Goal: Task Accomplishment & Management: Manage account settings

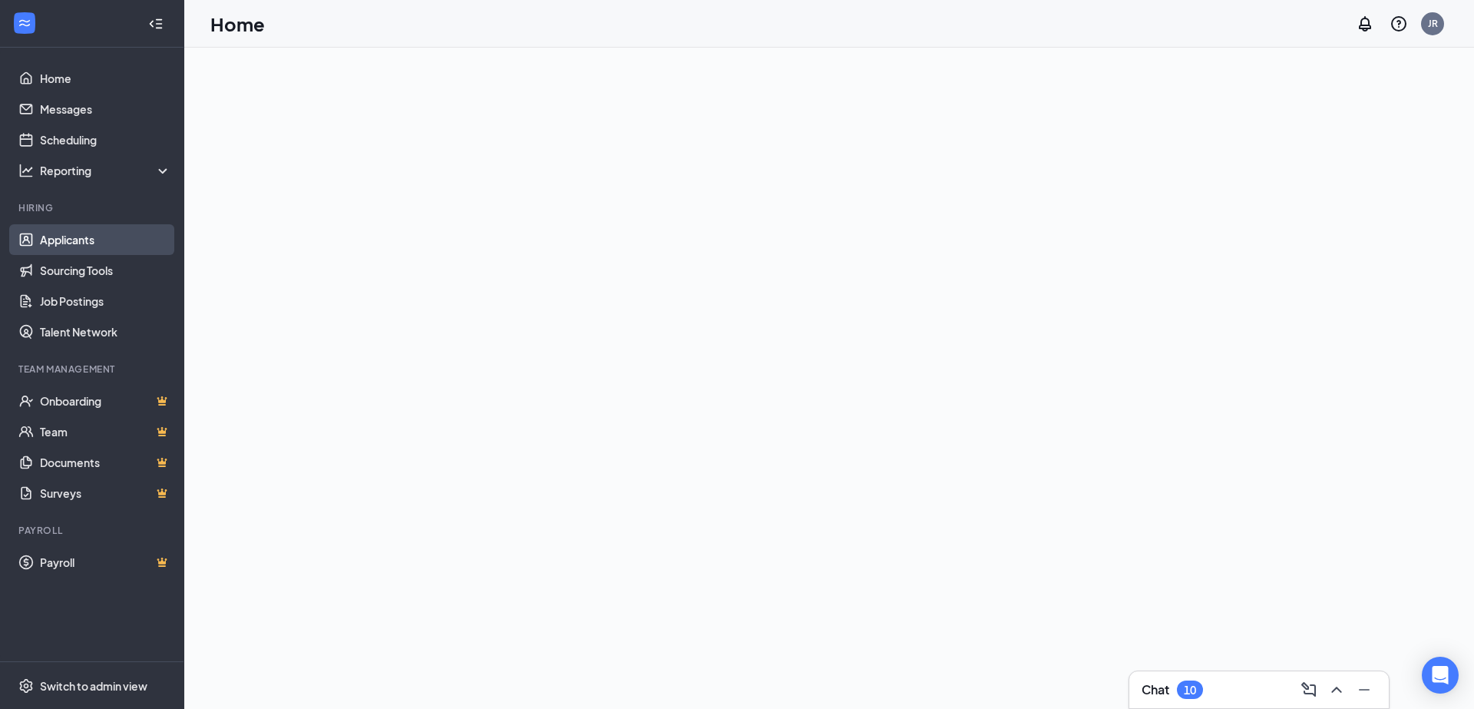
click at [71, 236] on link "Applicants" at bounding box center [105, 239] width 131 height 31
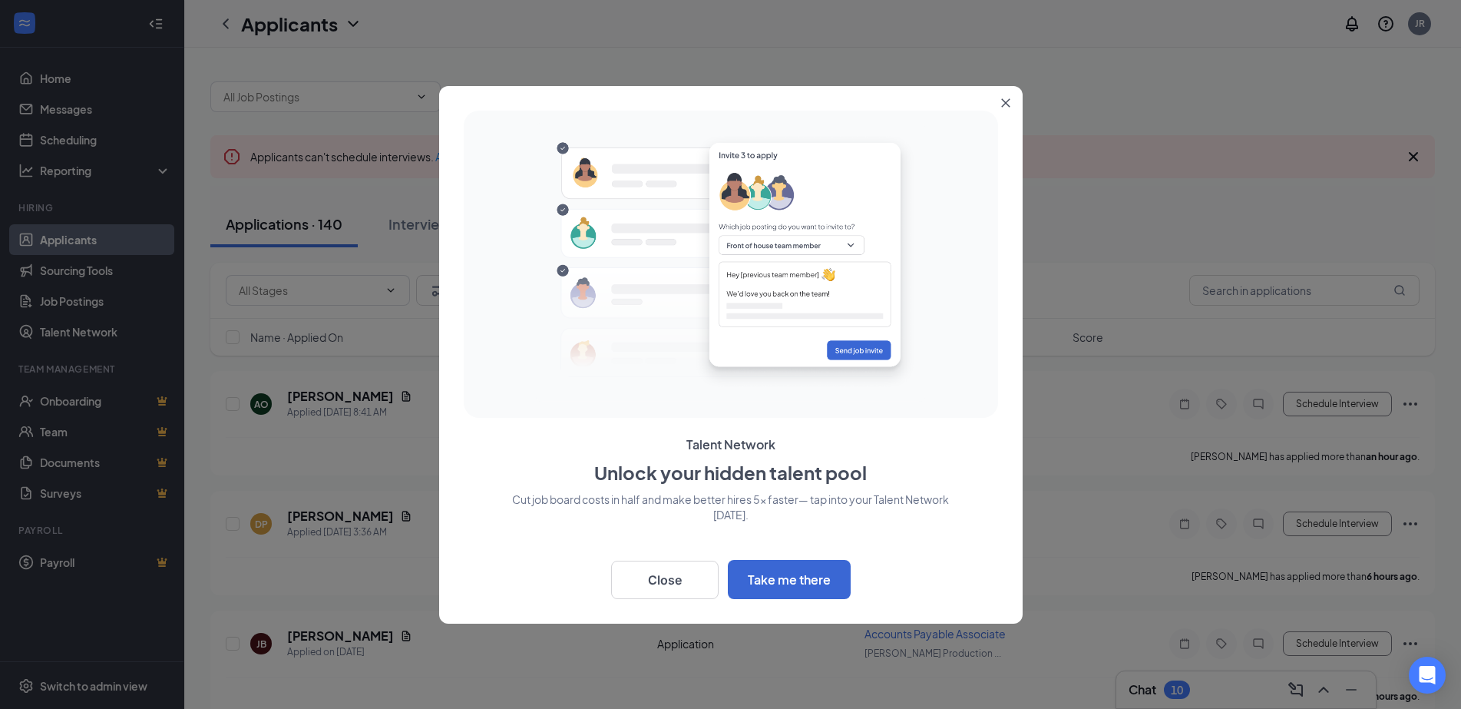
click at [1004, 103] on icon "Close" at bounding box center [1005, 102] width 8 height 8
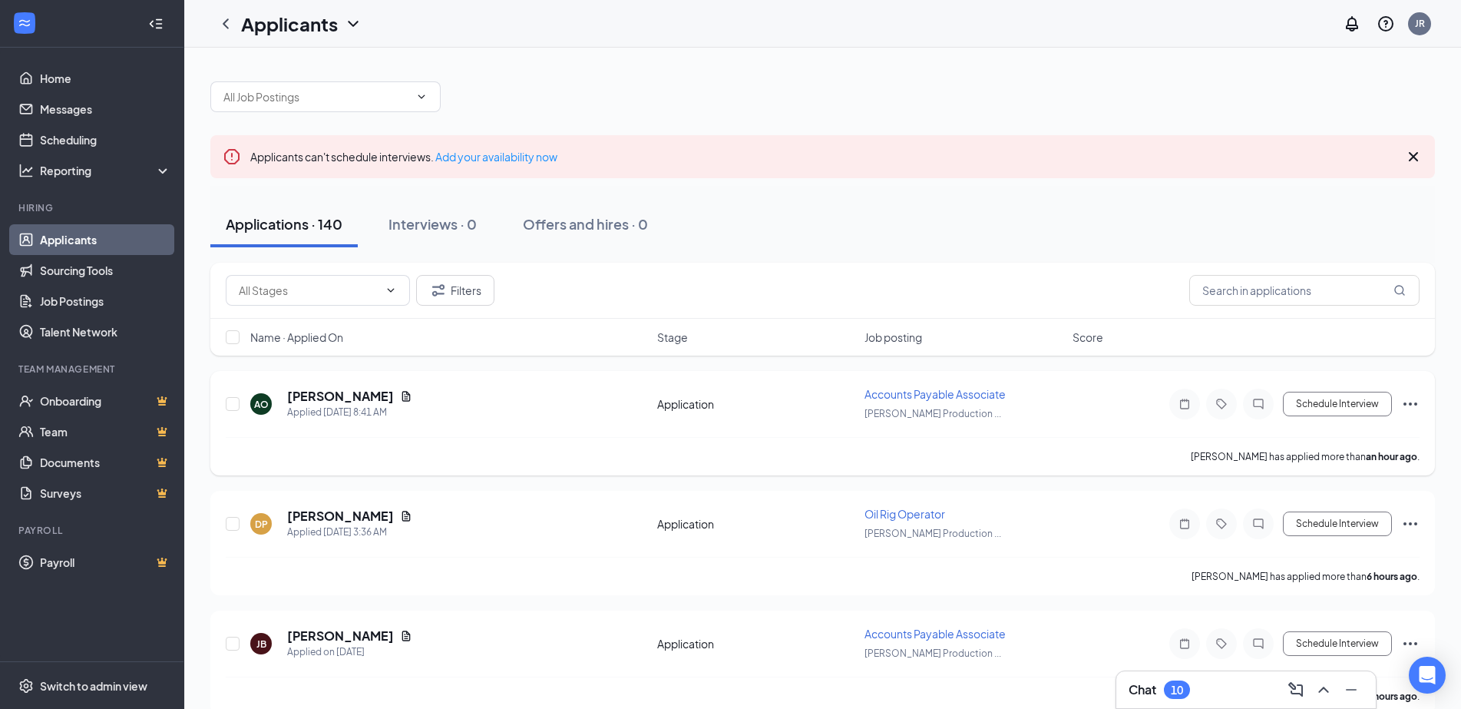
click at [541, 408] on div "AO [PERSON_NAME] Applied [DATE] 8:41 AM" at bounding box center [449, 404] width 398 height 32
click at [941, 397] on span "Accounts Payable Associate" at bounding box center [934, 394] width 141 height 14
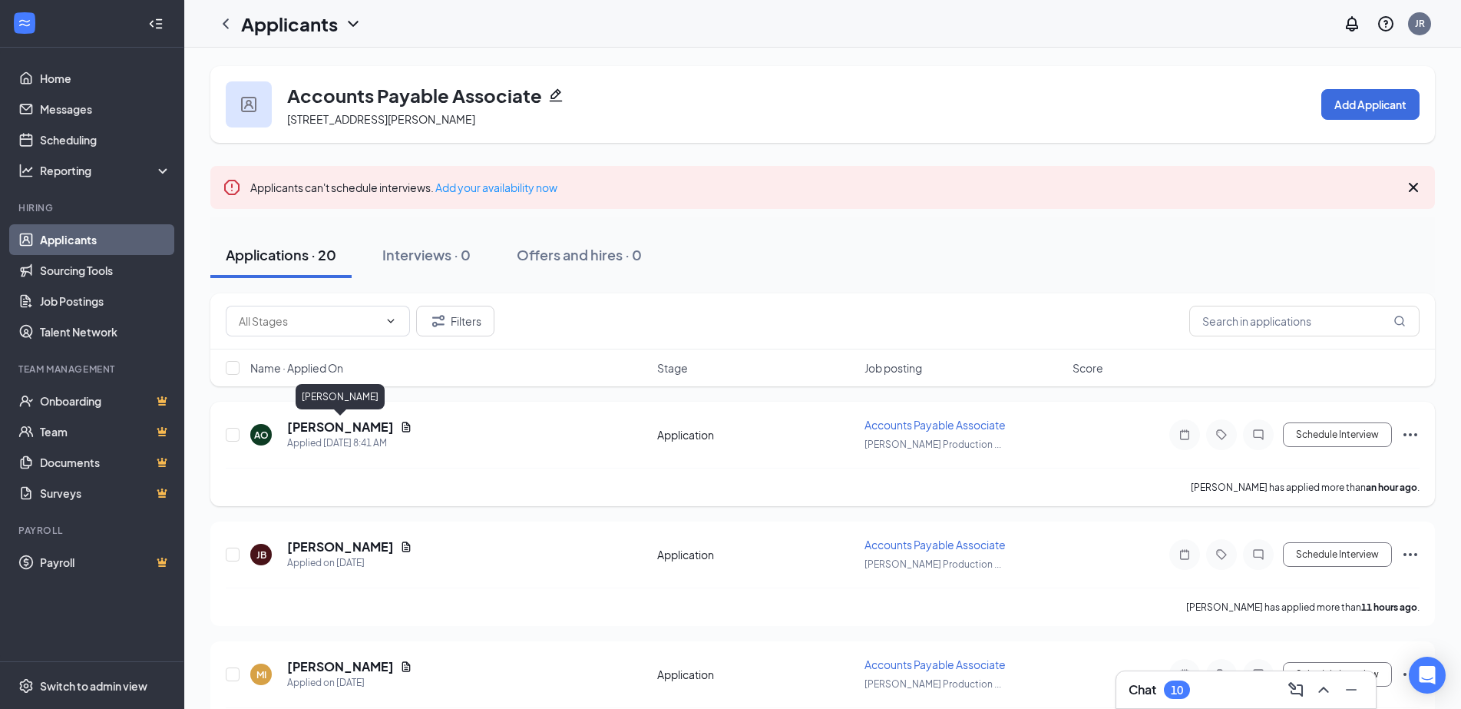
click at [345, 428] on h5 "[PERSON_NAME]" at bounding box center [340, 426] width 107 height 17
click at [306, 422] on h5 "[PERSON_NAME]" at bounding box center [340, 426] width 107 height 17
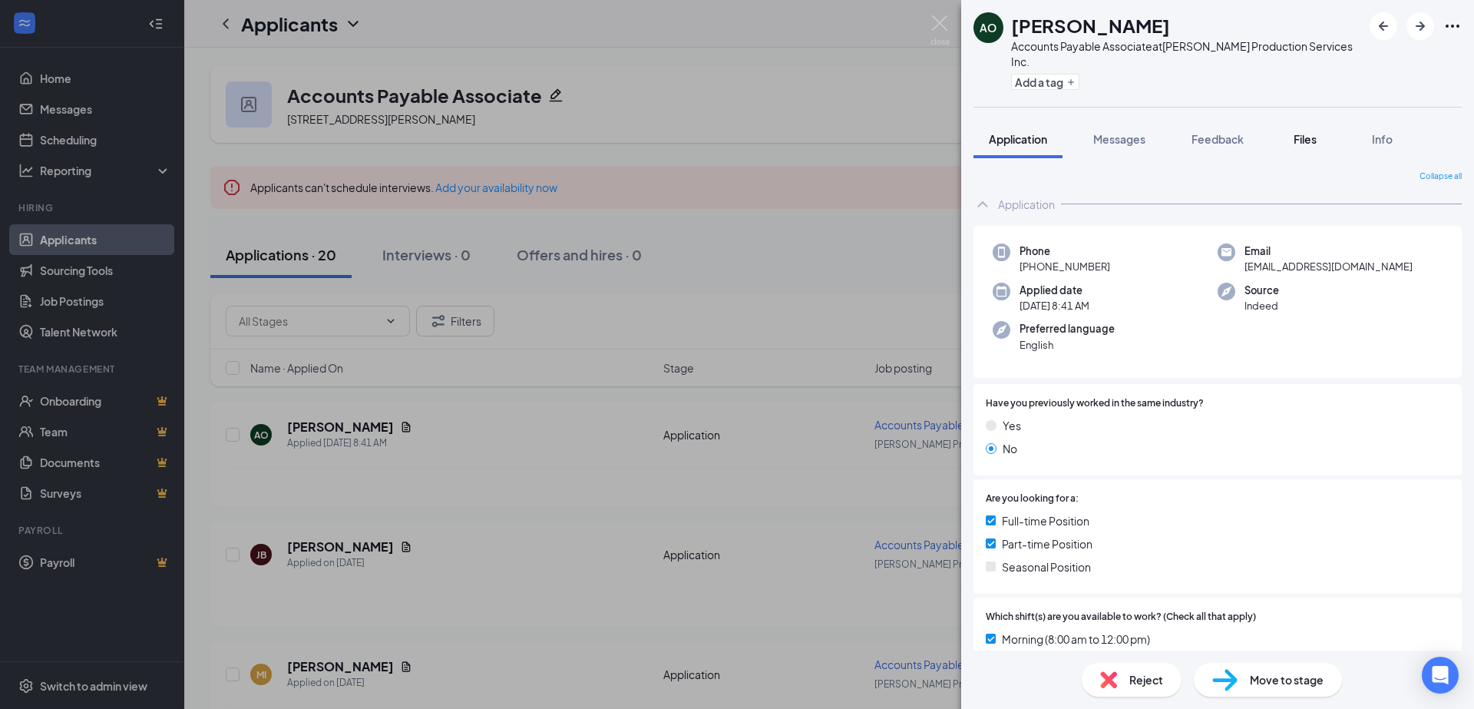
click at [1305, 132] on span "Files" at bounding box center [1305, 139] width 23 height 14
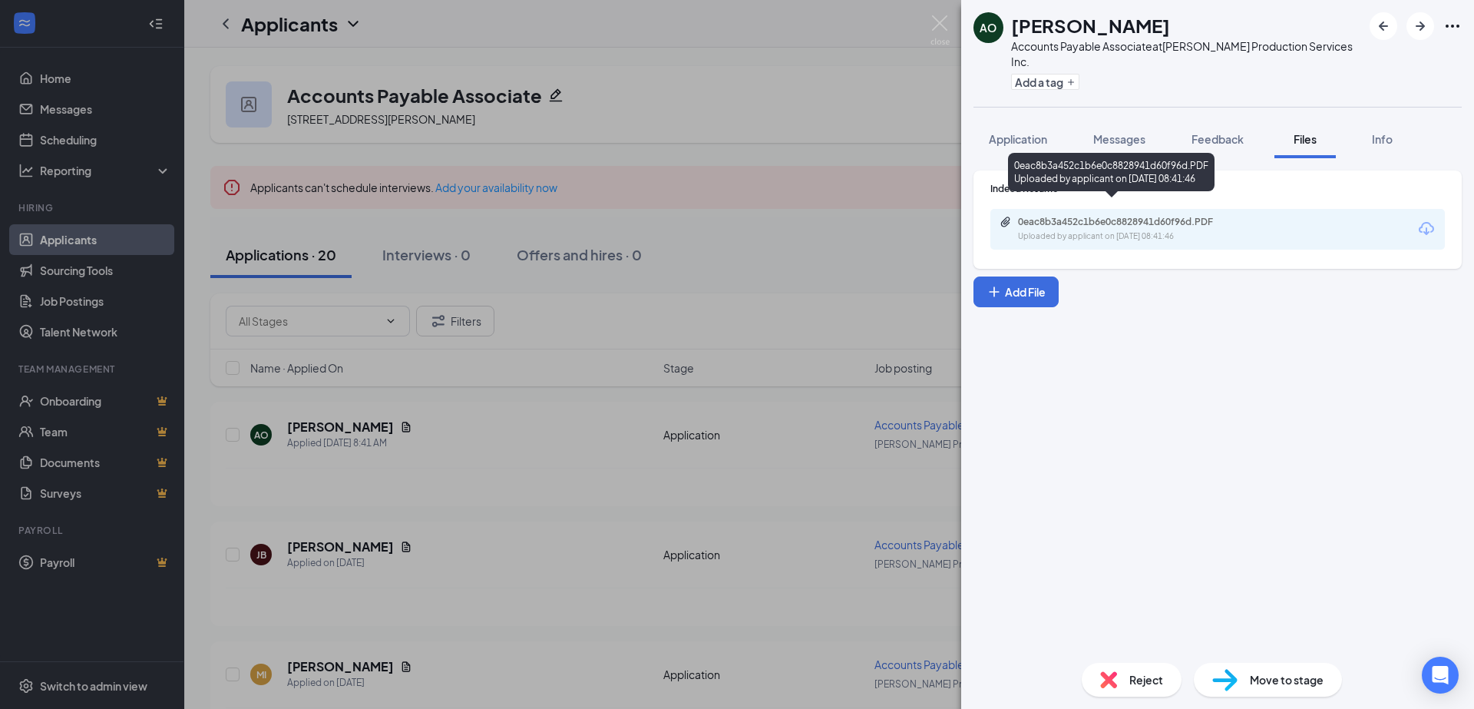
click at [1067, 216] on div "0eac8b3a452c1b6e0c8828941d60f96d.PDF" at bounding box center [1125, 222] width 215 height 12
click at [665, 35] on div "AO [PERSON_NAME] Accounts Payable Associate at [PERSON_NAME] Production Service…" at bounding box center [737, 354] width 1474 height 709
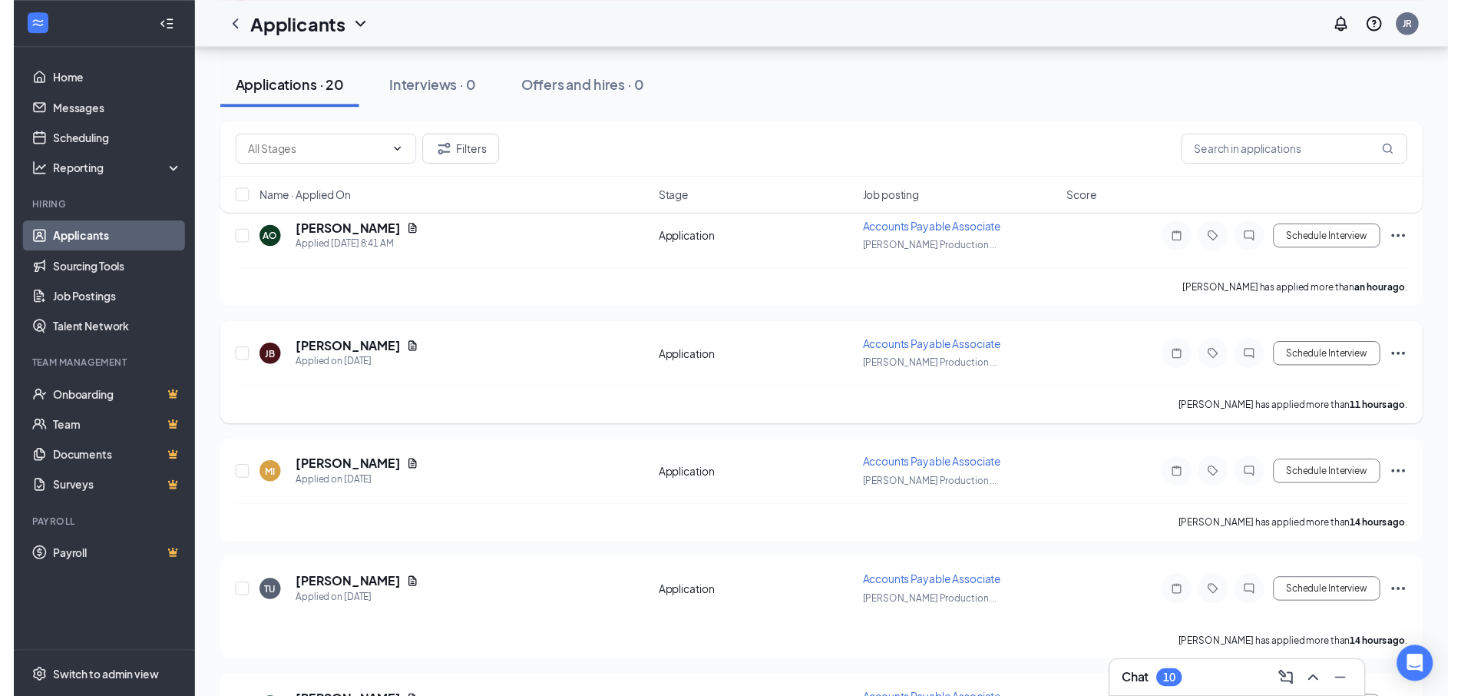
scroll to position [199, 0]
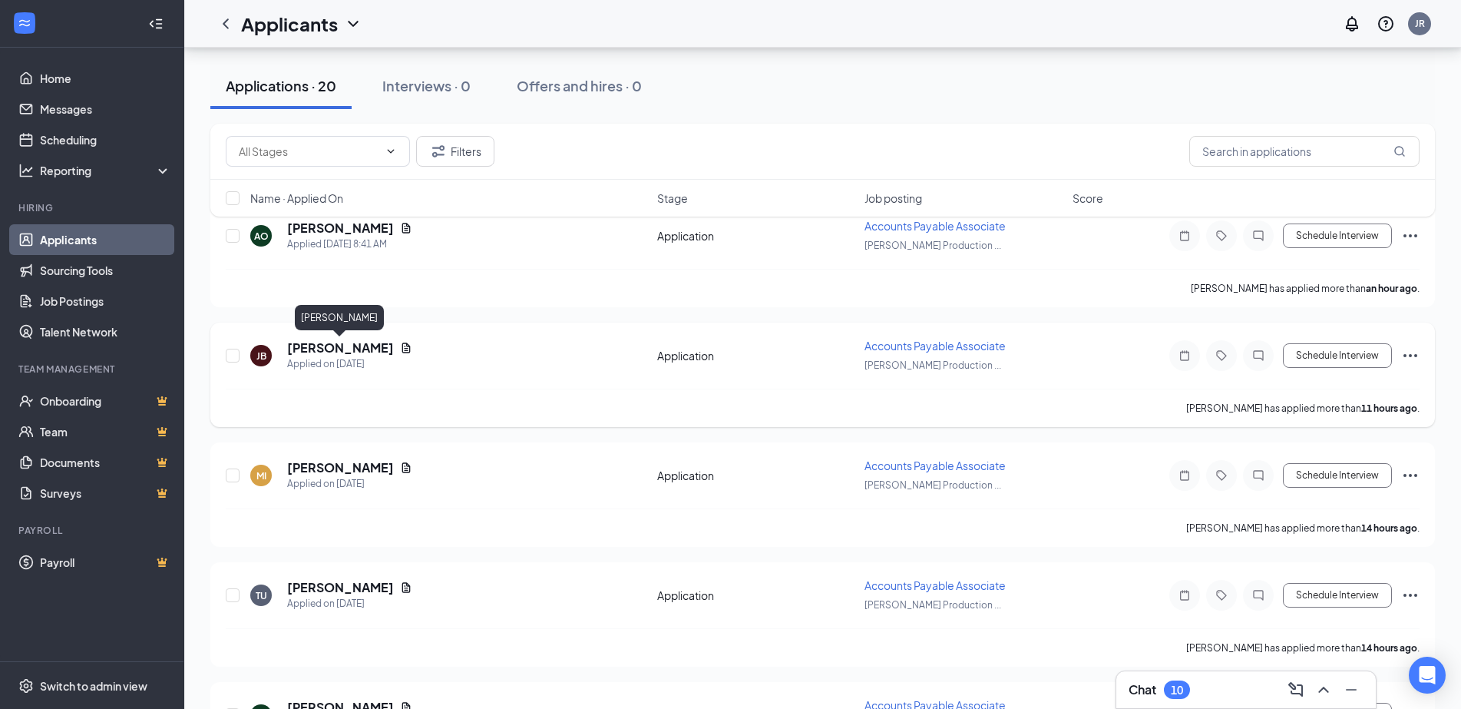
click at [374, 347] on h5 "[PERSON_NAME]" at bounding box center [340, 347] width 107 height 17
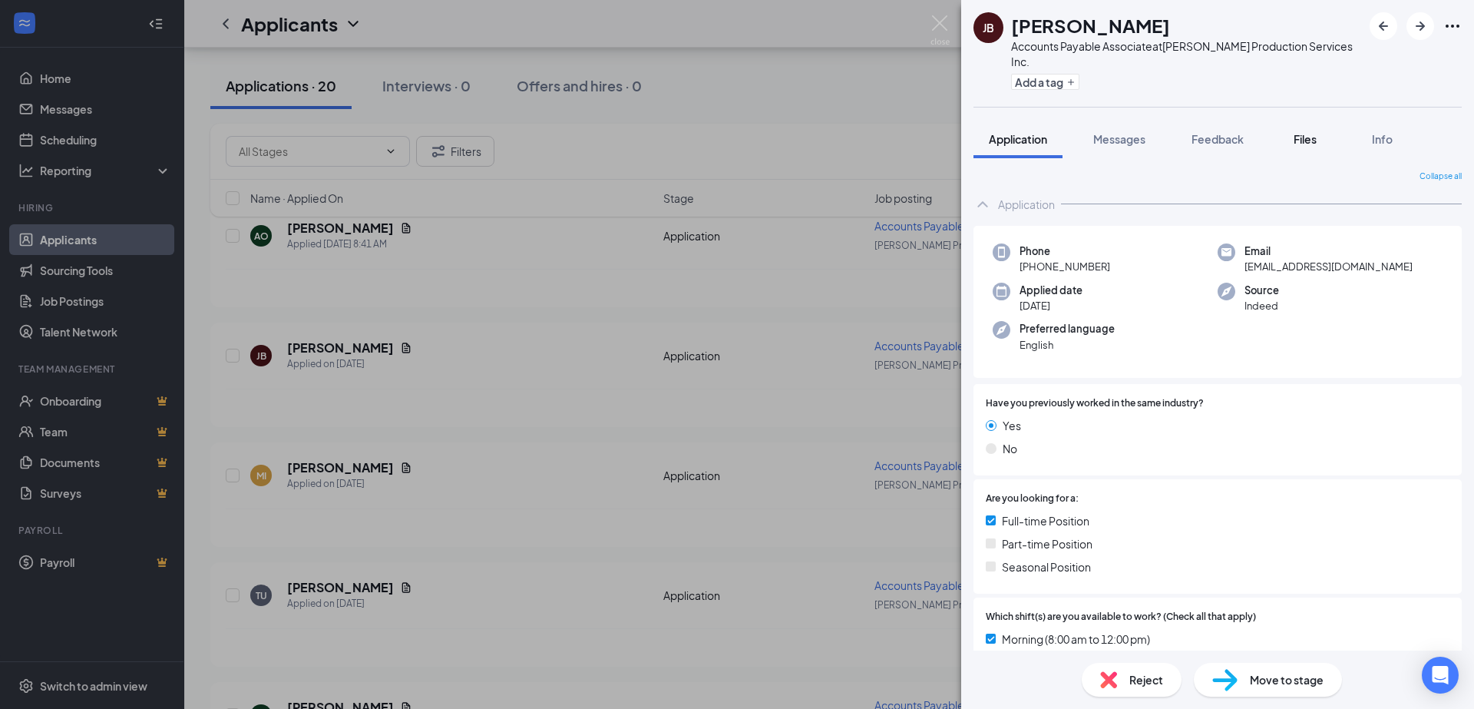
click at [1317, 132] on span "Files" at bounding box center [1305, 139] width 23 height 14
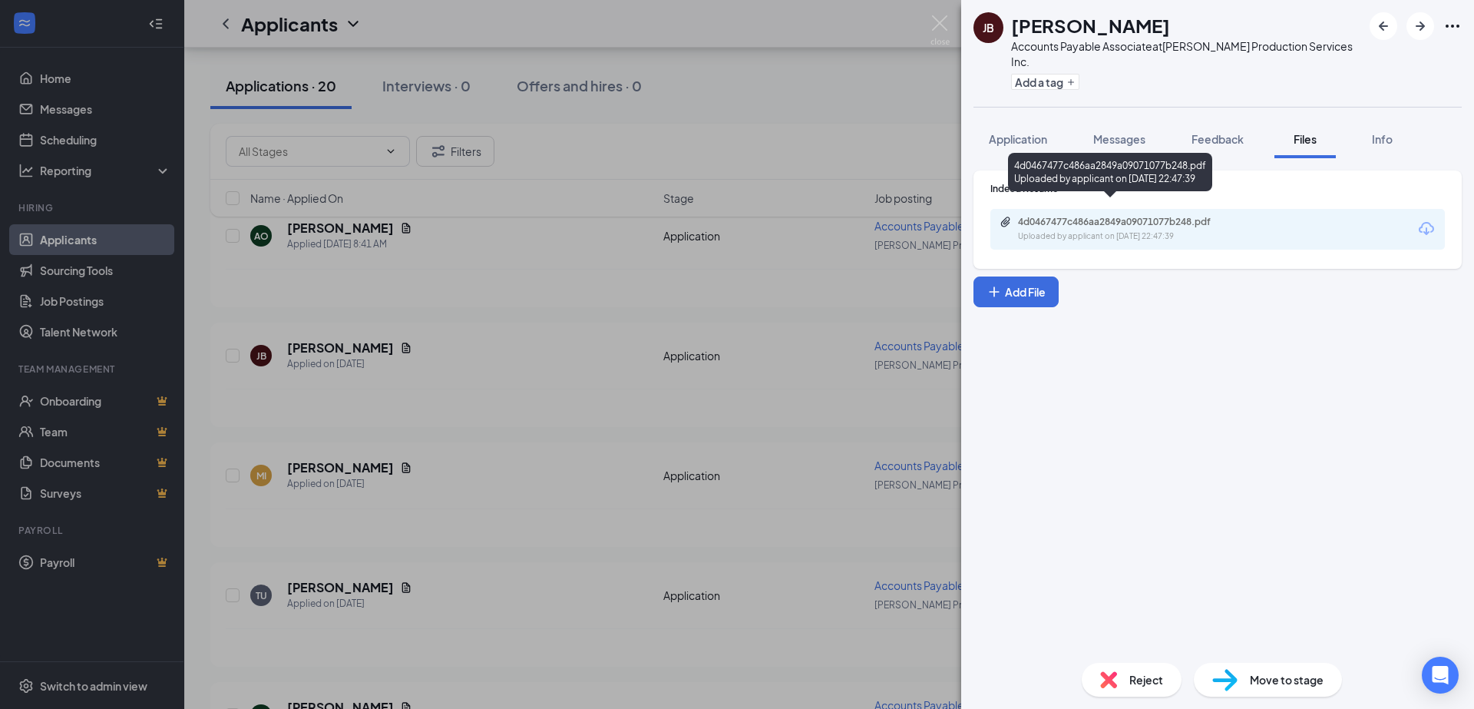
click at [1112, 216] on div "4d0467477c486aa2849a09071077b248.pdf" at bounding box center [1125, 222] width 215 height 12
click at [747, 67] on div "[PERSON_NAME] Accounts Payable Associate at [PERSON_NAME] Production Services I…" at bounding box center [737, 354] width 1474 height 709
click at [940, 19] on div "Applicants JR" at bounding box center [829, 24] width 1290 height 48
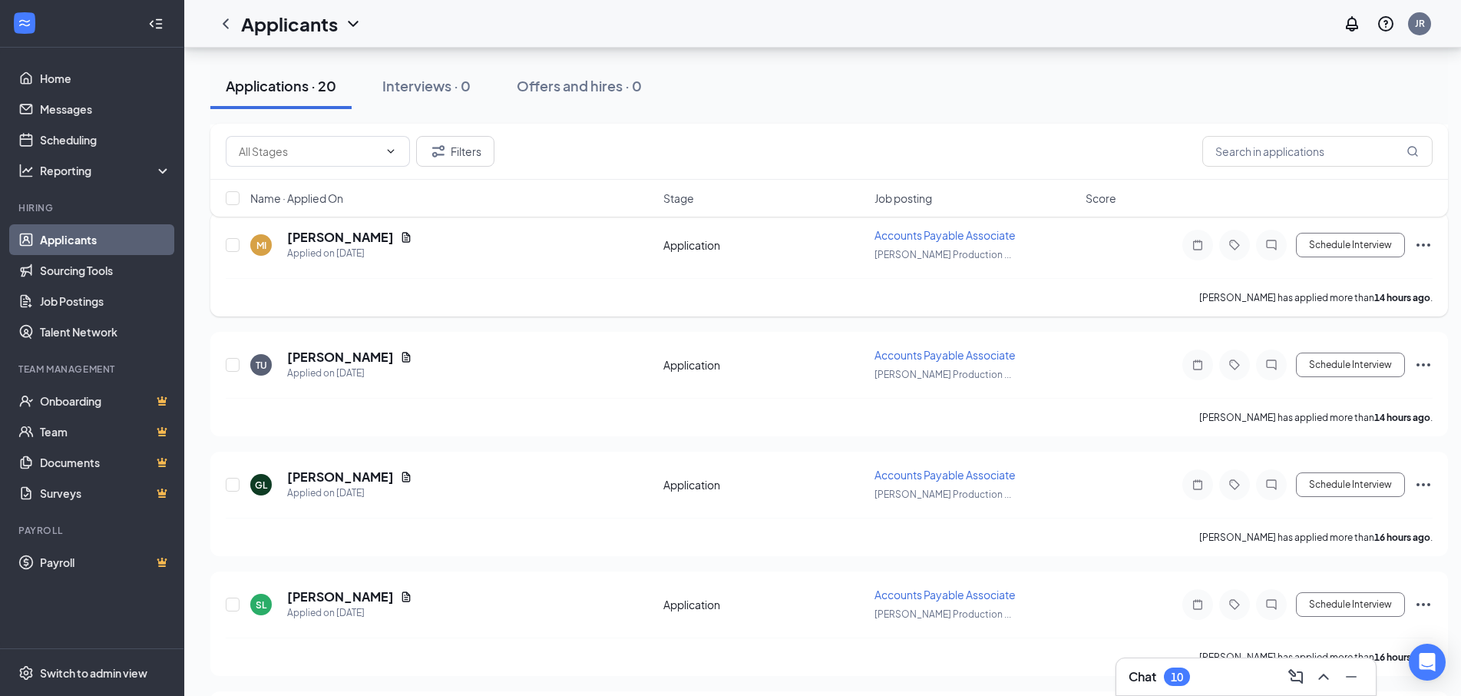
scroll to position [408, 0]
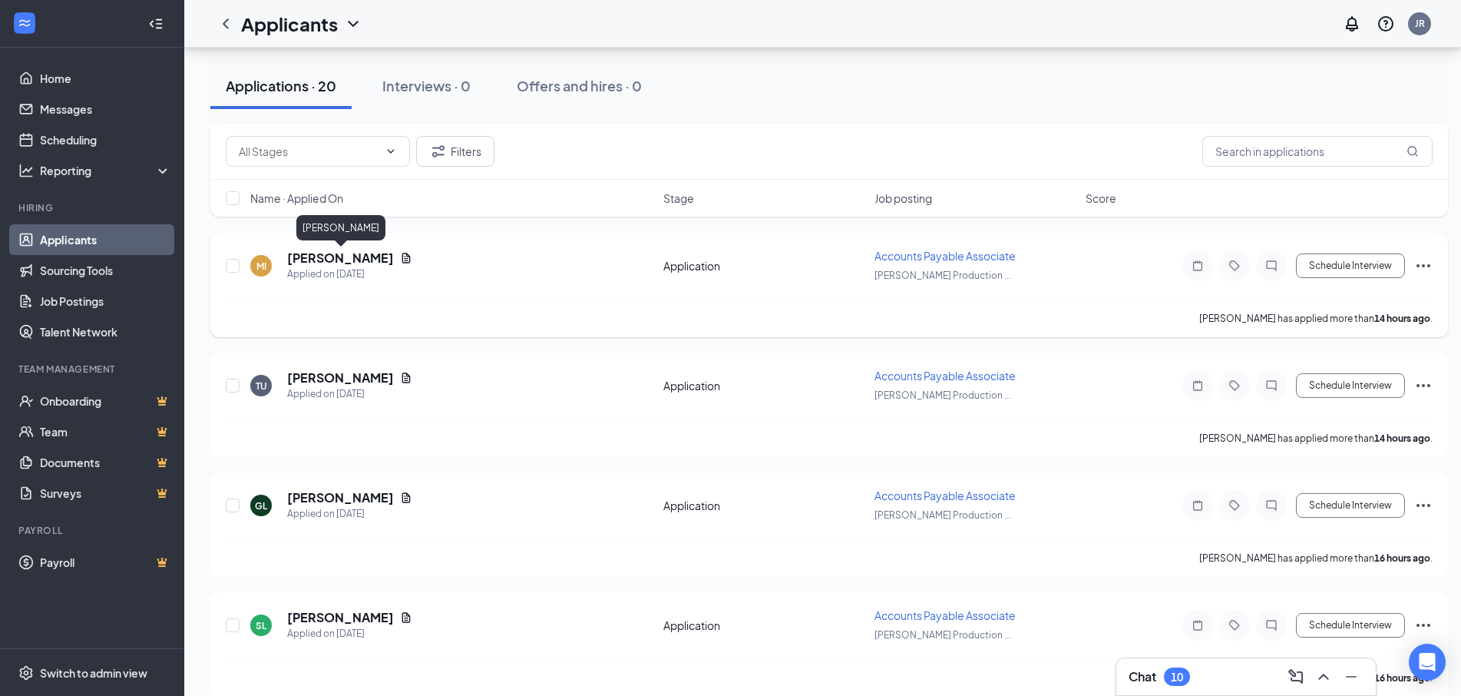
click at [388, 260] on h5 "[PERSON_NAME]" at bounding box center [340, 257] width 107 height 17
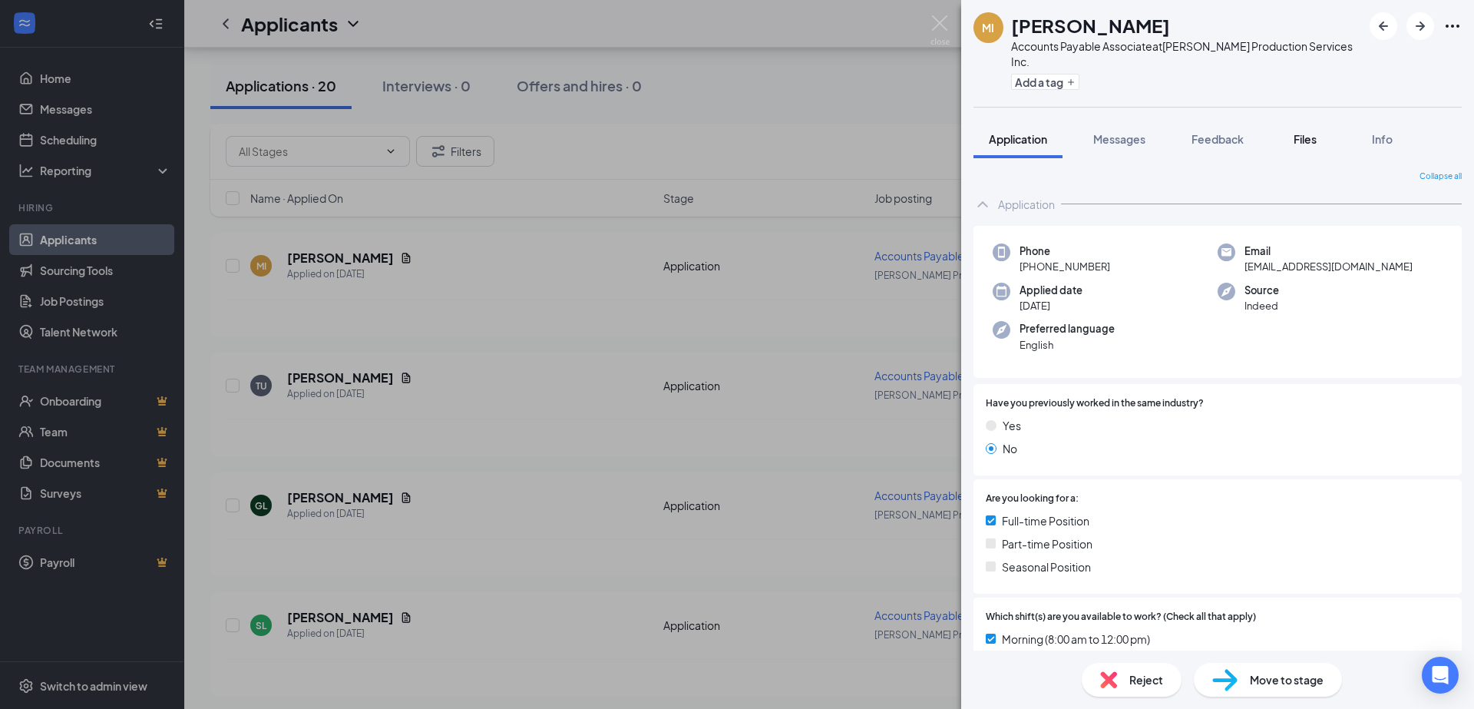
click at [1310, 132] on span "Files" at bounding box center [1305, 139] width 23 height 14
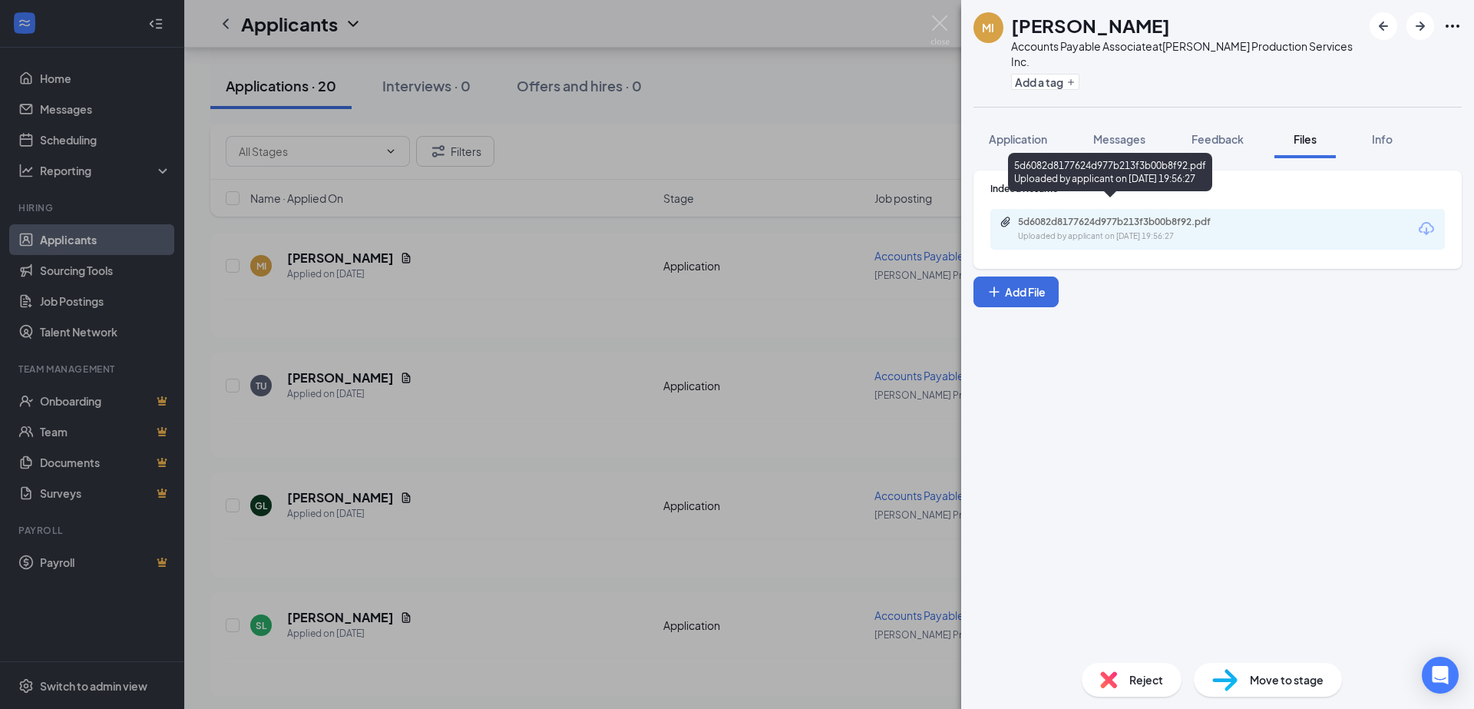
click at [1093, 216] on div "5d6082d8177624d977b213f3b00b8f92.pdf" at bounding box center [1125, 222] width 215 height 12
click at [937, 21] on img at bounding box center [939, 30] width 19 height 30
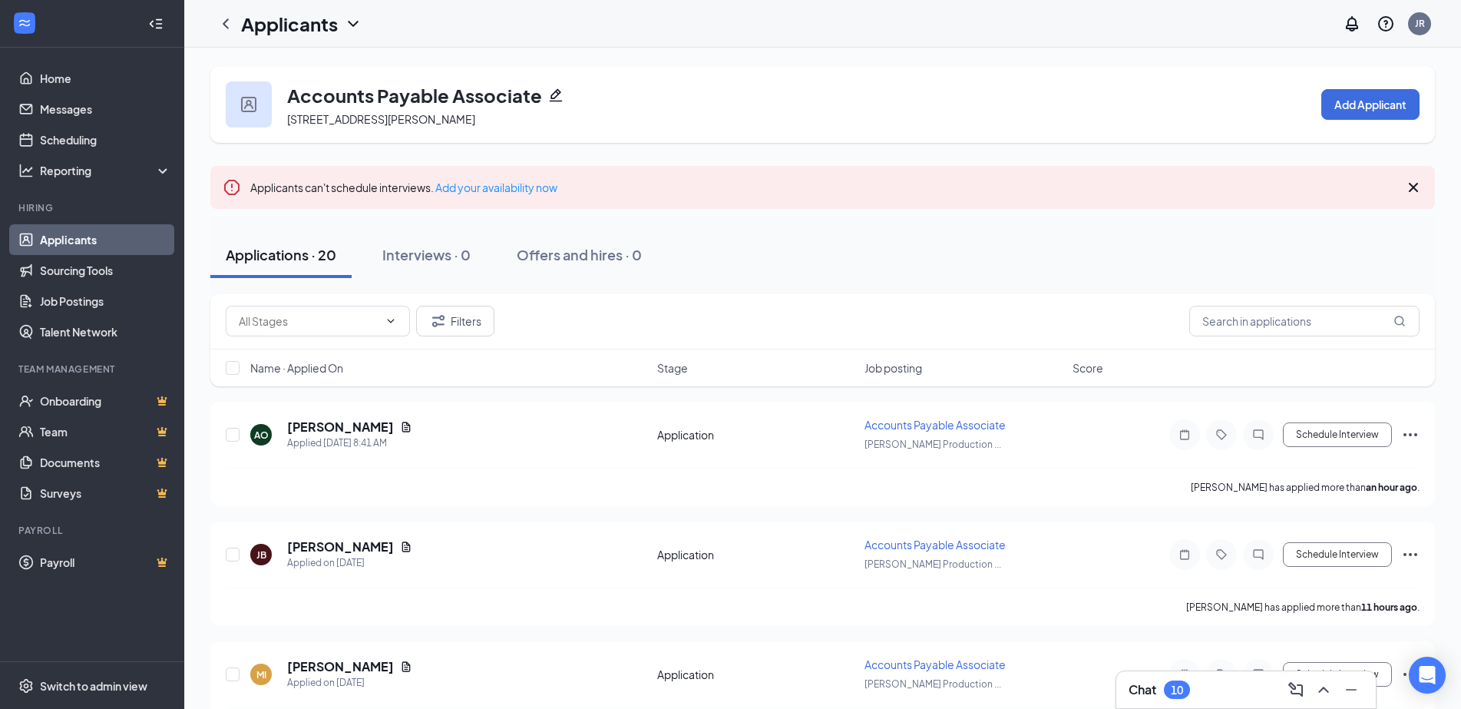
click at [1415, 186] on icon "Cross" at bounding box center [1413, 187] width 9 height 9
